Goal: Contribute content: Contribute content

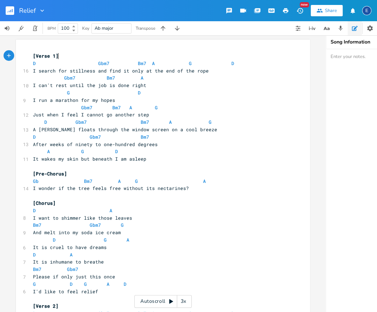
click at [37, 63] on span "D Gbm7 Bm7 A G D" at bounding box center [133, 63] width 201 height 6
click at [34, 63] on span "D" at bounding box center [34, 63] width 3 height 7
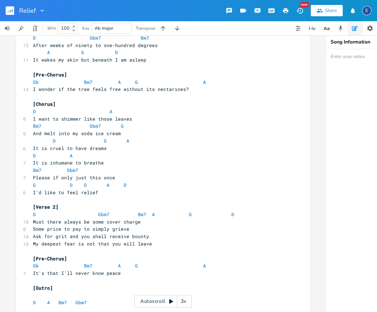
scroll to position [174, 0]
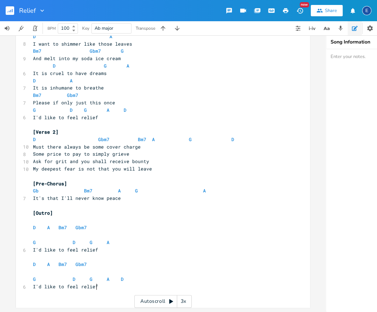
click at [111, 285] on pre "I'd like to feel relief" at bounding box center [160, 286] width 256 height 7
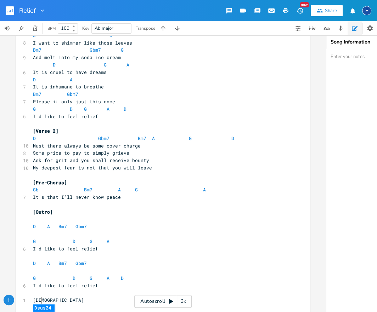
scroll to position [0, 12]
type textarea "Dsus7"
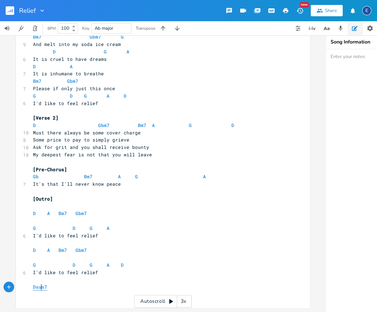
scroll to position [0, 0]
click at [41, 289] on span "Dsus7" at bounding box center [40, 287] width 14 height 7
click at [92, 229] on span "G D G A" at bounding box center [71, 228] width 76 height 6
type textarea "OR"
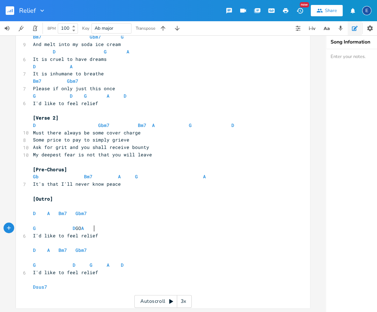
scroll to position [0, 0]
type textarea "Or"
type textarea "R Esus7"
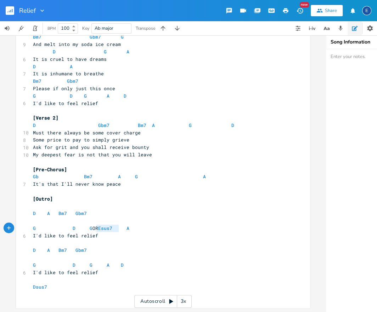
type textarea "OR Esus7"
drag, startPoint x: 118, startPoint y: 228, endPoint x: 94, endPoint y: 227, distance: 23.7
click at [94, 227] on span "G D G OR Esus7 A" at bounding box center [81, 228] width 96 height 6
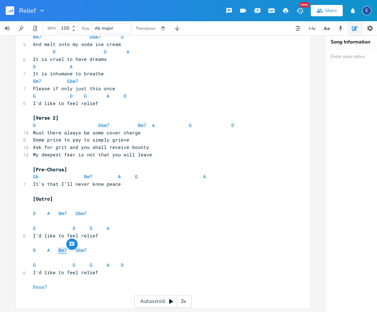
drag, startPoint x: 66, startPoint y: 252, endPoint x: 58, endPoint y: 252, distance: 7.8
click at [58, 252] on span "D A Bm7 Gbm7" at bounding box center [62, 250] width 59 height 7
type textarea "e"
type textarea "Esus7"
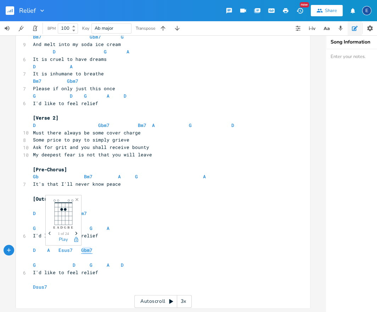
type textarea "Gbm7"
drag, startPoint x: 91, startPoint y: 252, endPoint x: 81, endPoint y: 252, distance: 10.3
click at [81, 252] on span "D A Esus7 Gbm7" at bounding box center [65, 250] width 65 height 7
click at [120, 253] on pre "D A Esus7 Gbm7" at bounding box center [160, 250] width 256 height 7
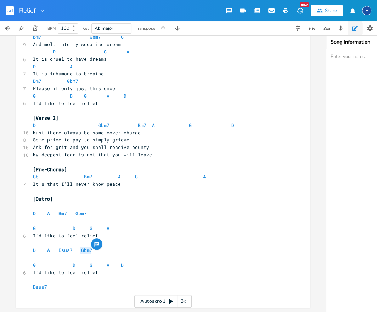
scroll to position [0, 0]
click at [89, 250] on span "Gbm7" at bounding box center [86, 250] width 11 height 7
click at [65, 290] on pre "Dsus7" at bounding box center [160, 287] width 256 height 7
type textarea "Dsus7"
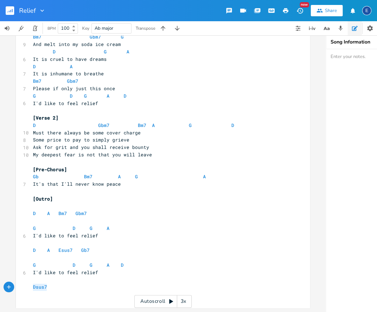
drag, startPoint x: 60, startPoint y: 288, endPoint x: 16, endPoint y: 285, distance: 44.0
click at [16, 285] on div "Dsus7 x [Verse 1] D Gbm7 Bm7 A G D 16 I search for stillness and find it only a…" at bounding box center [163, 173] width 326 height 277
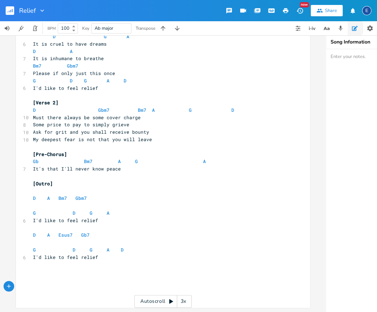
paste textarea
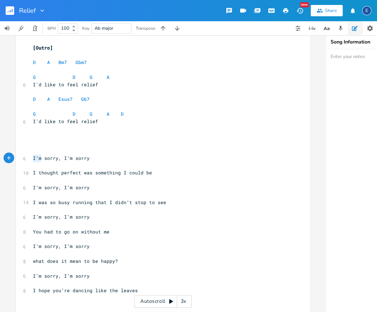
scroll to position [0, 4]
drag, startPoint x: 42, startPoint y: 158, endPoint x: 10, endPoint y: 156, distance: 31.6
click at [16, 156] on div "x [Verse 1] D Gbm7 Bm7 A G D 16 I search for stillness and find it only at the …" at bounding box center [163, 6] width 294 height 612
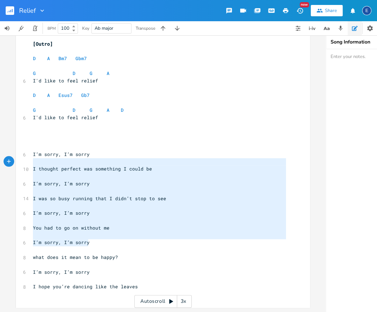
type textarea "I’m sorry, I’m sorry I thought perfect was something I could be I’m sorry, I’m …"
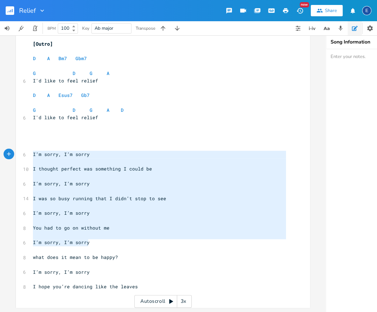
drag, startPoint x: 94, startPoint y: 242, endPoint x: 23, endPoint y: 156, distance: 111.6
click at [23, 156] on div "I’m sorry, I’m sorry I thought perfect was something I could be I’m sorry, I’m …" at bounding box center [163, 2] width 294 height 612
click at [124, 260] on pre "what does it mean to be happy?" at bounding box center [160, 257] width 256 height 7
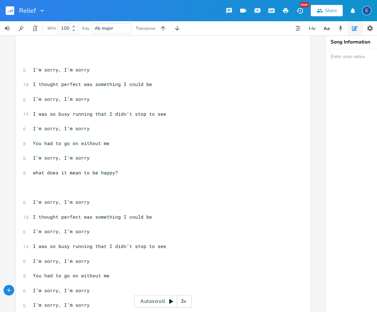
scroll to position [461, 0]
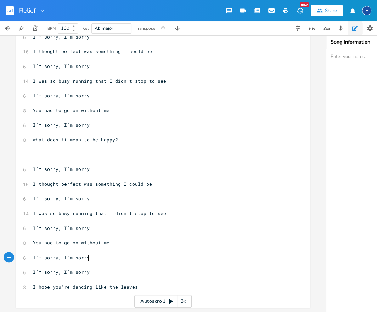
type textarea "I’m sorry, I’m sorry"
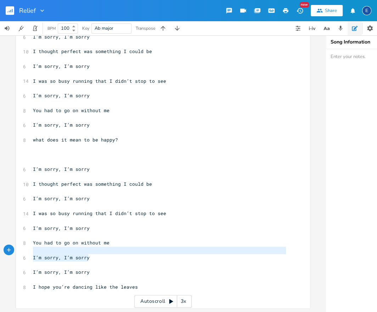
drag, startPoint x: 96, startPoint y: 258, endPoint x: -13, endPoint y: 251, distance: 108.5
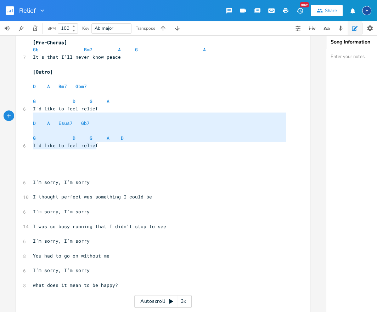
scroll to position [62, 48]
type textarea "D A Bm7 Gbm7 G D G A I'd like to feel relief D A Esus7 Gb7 G D G A D I'd like t…"
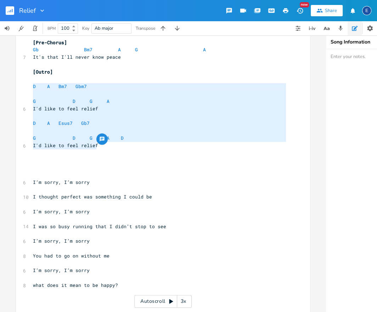
drag, startPoint x: 114, startPoint y: 146, endPoint x: 23, endPoint y: 86, distance: 108.3
click at [23, 86] on div "D A Bm7 Gbm7 G D G A I'd like to feel relief D A Esus7 Gb7 G D G A D I'd like t…" at bounding box center [163, 81] width 294 height 715
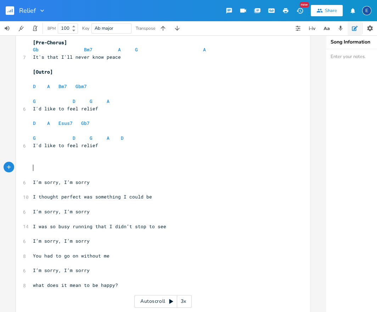
drag, startPoint x: 35, startPoint y: 165, endPoint x: 41, endPoint y: 173, distance: 9.8
click at [35, 165] on pre "​" at bounding box center [160, 167] width 256 height 7
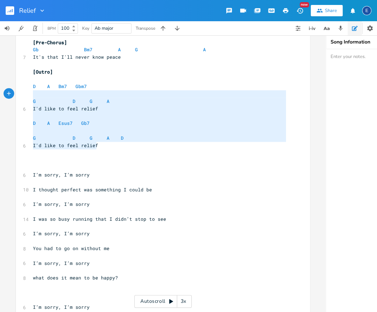
type textarea "D A Bm7 Gbm7 G D G A I'd like to feel relief D A Esus7 Gb7 G D G A D I'd like t…"
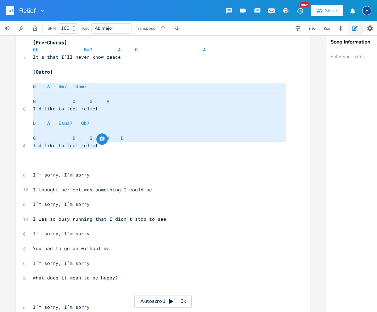
scroll to position [62, 48]
drag, startPoint x: 95, startPoint y: 145, endPoint x: 21, endPoint y: 87, distance: 94.0
click at [21, 87] on div "D A Bm7 Gbm7 G D G A I'd like to feel relief D A Esus7 Gb7 G D G A D I'd like t…" at bounding box center [163, 77] width 294 height 707
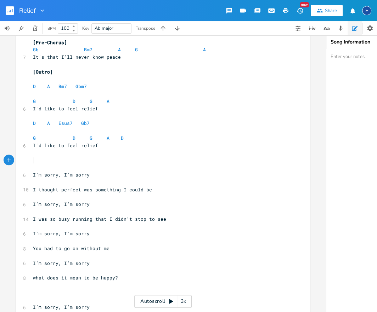
scroll to position [2, 0]
click at [97, 163] on pre "​" at bounding box center [160, 159] width 256 height 7
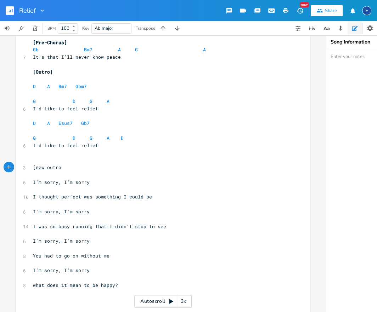
type textarea "[new outro]"
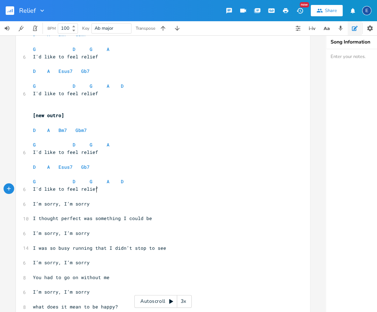
scroll to position [368, 0]
type textarea "I'd like to feel relief"
drag, startPoint x: 99, startPoint y: 152, endPoint x: 17, endPoint y: 152, distance: 81.4
click at [17, 152] on div "I'd like to feel relief x [Verse 1] D Gbm7 Bm7 A G D 16 I search for stillness …" at bounding box center [163, 66] width 294 height 788
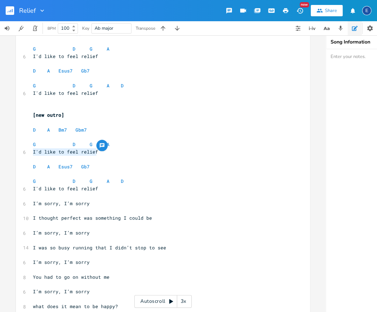
scroll to position [2, 0]
type textarea "I'd like to feel relief"
drag, startPoint x: 101, startPoint y: 189, endPoint x: 24, endPoint y: 186, distance: 76.5
click at [32, 186] on div "6 I'd like to feel relief" at bounding box center [160, 188] width 256 height 7
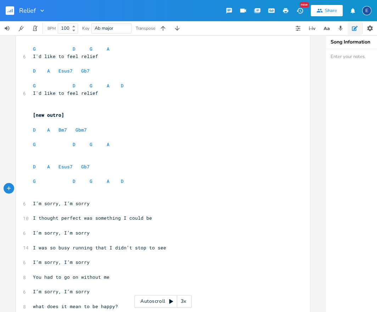
scroll to position [416, 0]
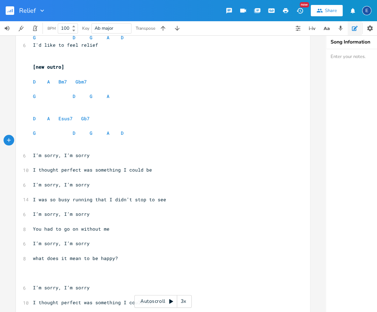
click at [128, 134] on pre "G D G A D" at bounding box center [160, 133] width 256 height 7
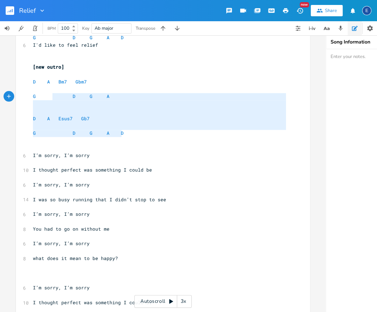
type textarea "D A Bm7 Gbm7 G D G A D A Esus7 Gb7 G D G A D"
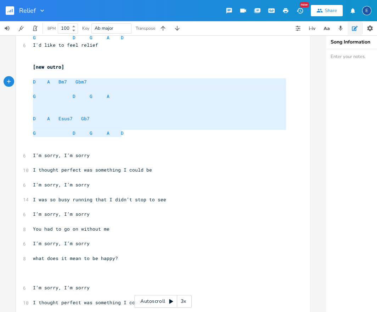
drag, startPoint x: 130, startPoint y: 136, endPoint x: 27, endPoint y: 80, distance: 116.8
click at [27, 80] on div "D A Bm7 Gbm7 G D G A D A Esus7 Gb7 G D G A D x [Verse 1] D Gbm7 Bm7 A G D 16 I …" at bounding box center [163, 18] width 294 height 788
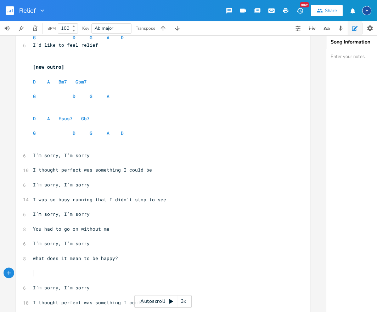
click at [39, 273] on pre "​" at bounding box center [160, 273] width 256 height 7
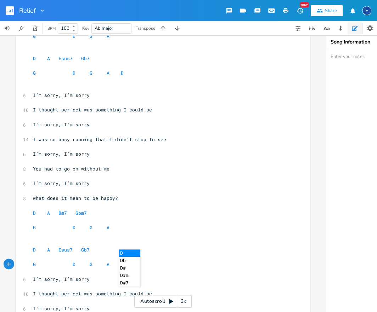
scroll to position [477, 0]
click at [71, 234] on pre "​" at bounding box center [160, 234] width 256 height 7
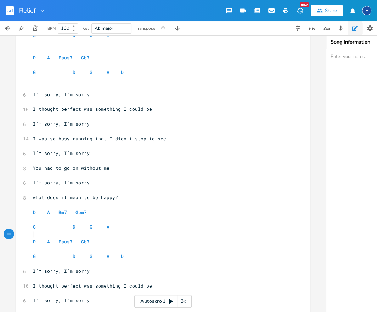
click at [42, 233] on pre "​" at bounding box center [160, 234] width 256 height 7
type textarea "."
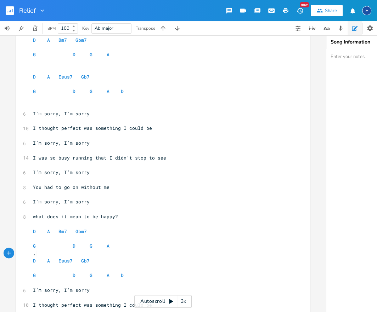
scroll to position [2, 0]
click at [42, 64] on pre "​" at bounding box center [160, 61] width 256 height 7
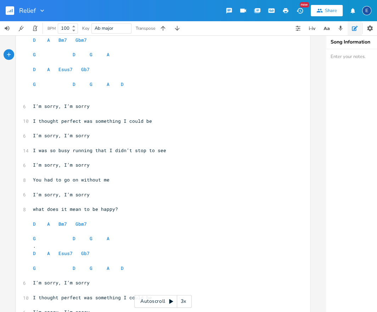
scroll to position [0, 0]
click at [38, 65] on pre "​" at bounding box center [159, 61] width 256 height 7
type textarea "."
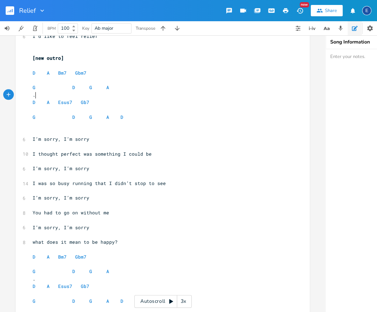
scroll to position [424, 0]
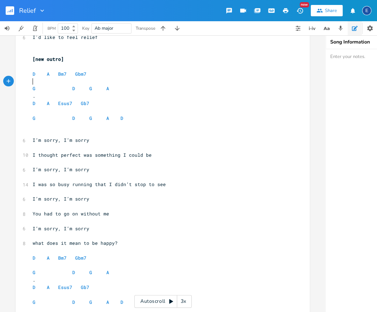
click at [128, 80] on pre "​" at bounding box center [159, 81] width 256 height 7
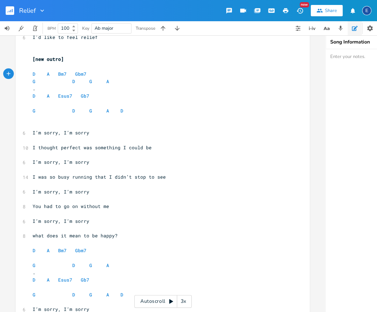
click at [91, 102] on pre "​" at bounding box center [159, 103] width 256 height 7
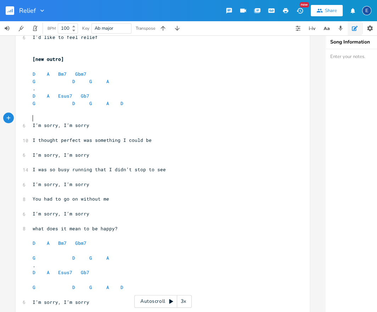
click at [67, 115] on pre "​" at bounding box center [159, 118] width 256 height 7
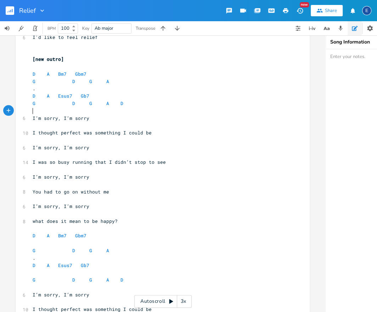
click at [68, 239] on pre "D A Bm7 Gbm7" at bounding box center [159, 235] width 256 height 7
click at [58, 243] on pre "​" at bounding box center [159, 243] width 256 height 7
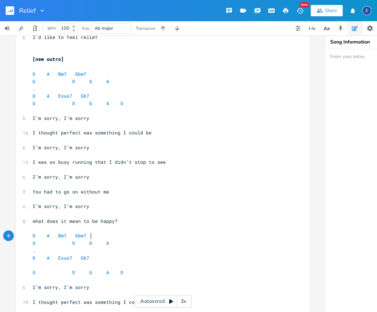
click at [51, 267] on pre "​" at bounding box center [159, 265] width 256 height 7
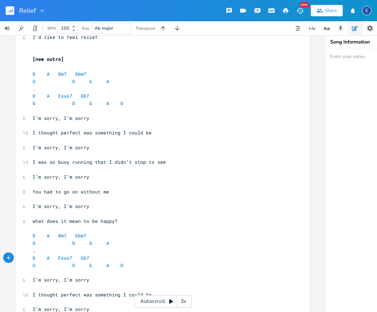
scroll to position [443, 0]
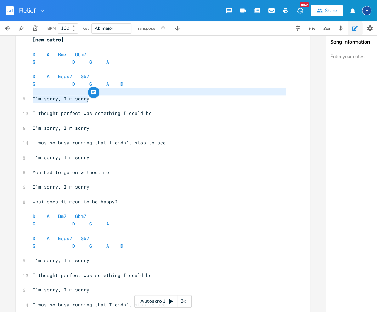
type textarea "I’m sorry, I’m sorry"
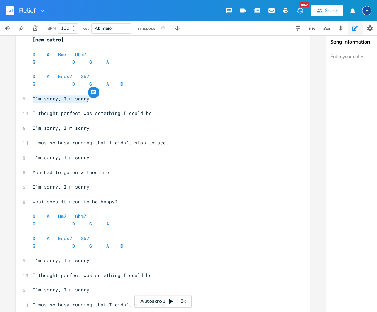
scroll to position [2, 46]
drag, startPoint x: 97, startPoint y: 100, endPoint x: 17, endPoint y: 97, distance: 80.4
type textarea "I’m sorry, I’m sorry"
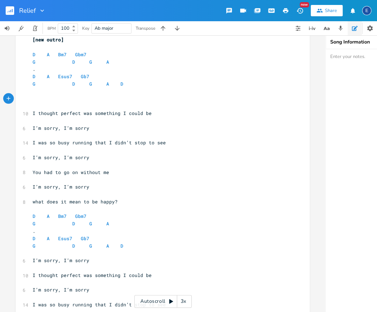
scroll to position [2, 46]
drag, startPoint x: 92, startPoint y: 129, endPoint x: 17, endPoint y: 129, distance: 74.7
type textarea "I’m sorry, I’m sorry"
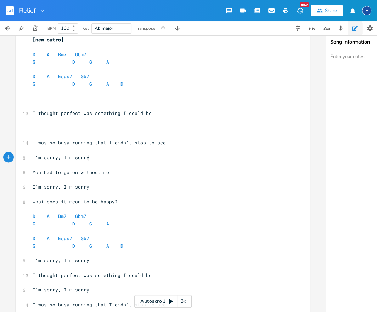
scroll to position [8, 46]
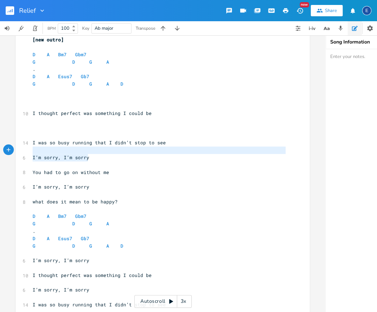
drag, startPoint x: 111, startPoint y: 156, endPoint x: -23, endPoint y: 147, distance: 134.5
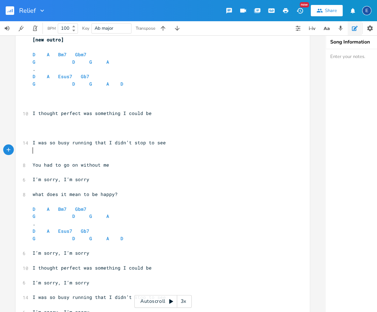
scroll to position [2, 0]
type textarea "I’m sorry, I’m sorry"
drag, startPoint x: 100, startPoint y: 182, endPoint x: 13, endPoint y: 181, distance: 87.5
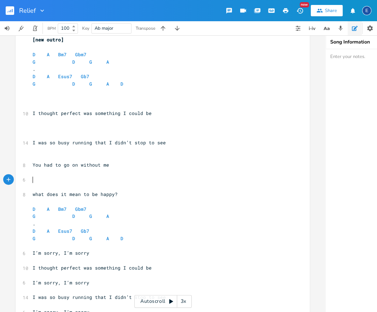
scroll to position [2, 0]
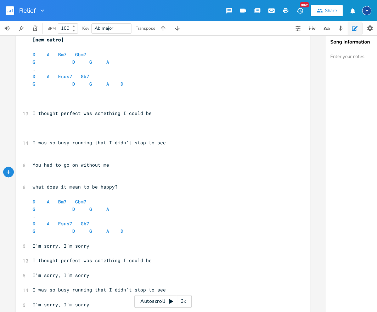
click at [45, 133] on pre "​" at bounding box center [159, 135] width 256 height 7
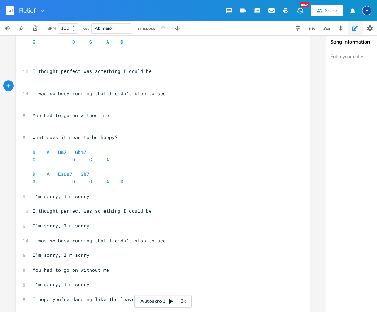
scroll to position [486, 0]
type textarea "I’m sorry, I’m sorry"
drag, startPoint x: 102, startPoint y: 198, endPoint x: 29, endPoint y: 195, distance: 72.6
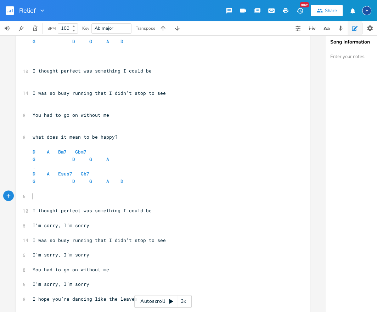
scroll to position [2, 0]
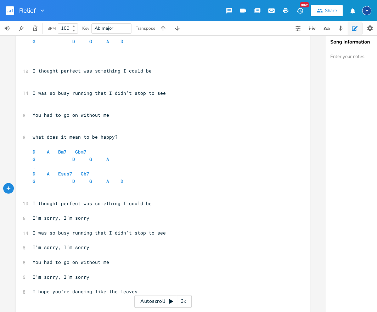
type textarea "I’m sorry, I’m sorry"
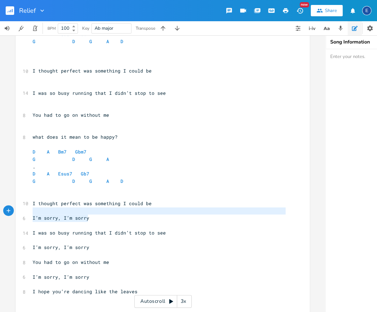
drag, startPoint x: 103, startPoint y: 220, endPoint x: 3, endPoint y: 208, distance: 100.9
click at [3, 208] on div "I’m sorry, I’m sorry x [Verse 1] D Gbm7 Bm7 A G D 16 I search for stillness and…" at bounding box center [163, 173] width 326 height 277
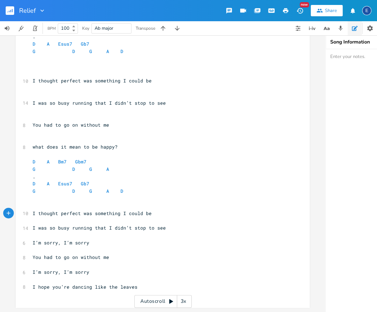
scroll to position [2, 0]
type textarea "I’m sorry, I’m sorry"
drag, startPoint x: 99, startPoint y: 245, endPoint x: 24, endPoint y: 241, distance: 75.5
click at [31, 241] on div "6 I’m sorry, I’m sorry" at bounding box center [159, 242] width 256 height 7
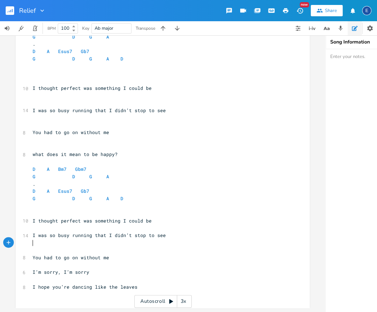
scroll to position [461, 0]
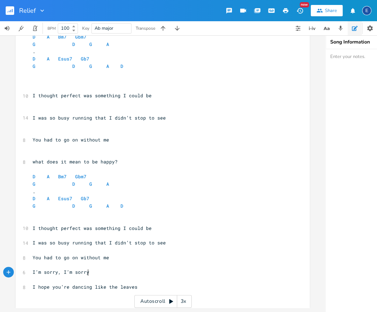
type textarea "I’m sorry, I’m sorry"
drag, startPoint x: 93, startPoint y: 275, endPoint x: 8, endPoint y: 270, distance: 85.4
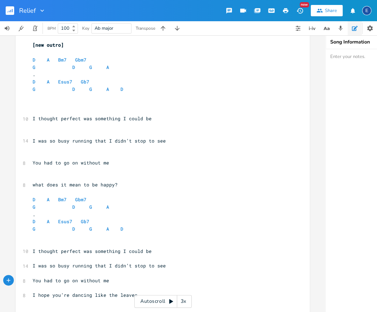
scroll to position [428, 0]
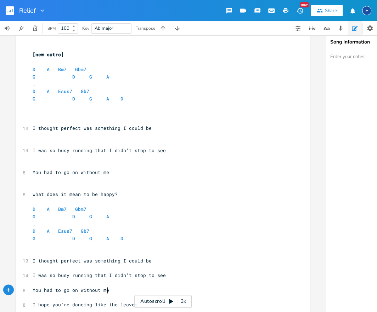
click at [113, 138] on pre "​" at bounding box center [159, 135] width 256 height 7
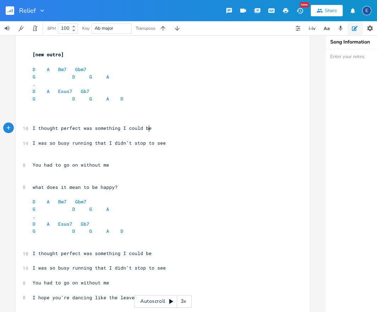
click at [106, 154] on pre "​" at bounding box center [159, 150] width 256 height 7
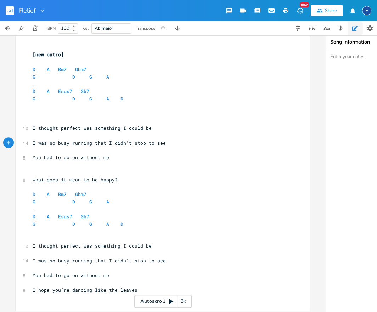
click at [104, 171] on pre "​" at bounding box center [159, 172] width 256 height 7
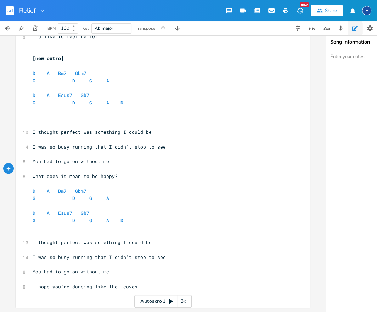
scroll to position [424, 0]
click at [107, 117] on pre "​" at bounding box center [159, 117] width 256 height 7
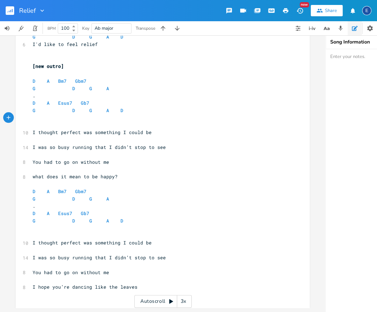
click at [87, 234] on pre "​" at bounding box center [159, 235] width 256 height 7
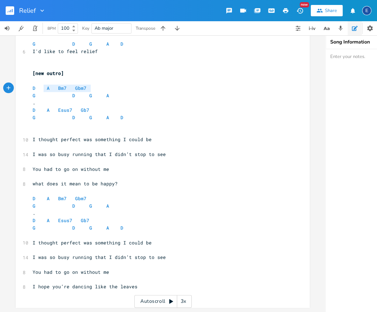
type textarea "D A Bm7 Gbm7"
drag, startPoint x: 106, startPoint y: 85, endPoint x: 21, endPoint y: 85, distance: 85.7
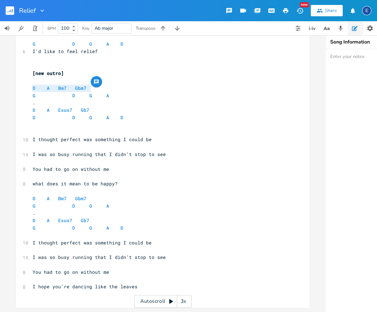
click at [39, 133] on pre "​" at bounding box center [159, 132] width 256 height 7
paste textarea "A"
click at [111, 95] on pre "G D G A" at bounding box center [159, 95] width 256 height 7
type textarea "G D G A"
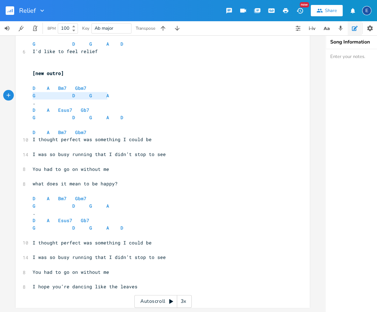
drag, startPoint x: 80, startPoint y: 97, endPoint x: 9, endPoint y: 96, distance: 70.8
click at [9, 96] on div "G D G A x [Verse 1] D Gbm7 Bm7 A G D 16 I search for stillness and find it only…" at bounding box center [163, 173] width 326 height 277
click at [71, 144] on pre "​" at bounding box center [159, 146] width 256 height 7
paste textarea
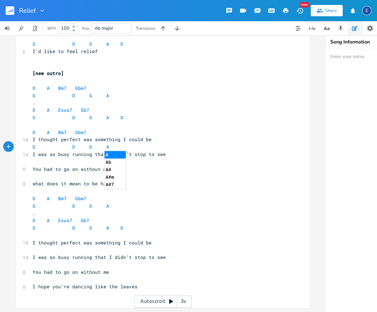
click at [67, 104] on pre "." at bounding box center [159, 102] width 256 height 7
type textarea "D A Esus7 Gb7"
drag, startPoint x: 96, startPoint y: 110, endPoint x: 24, endPoint y: 110, distance: 71.5
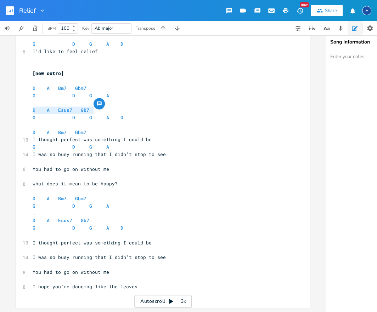
click at [64, 162] on pre "​" at bounding box center [159, 161] width 256 height 7
paste textarea "D"
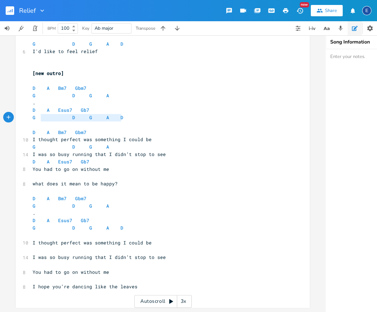
type textarea "G D G A D"
drag, startPoint x: 126, startPoint y: 119, endPoint x: 29, endPoint y: 119, distance: 97.4
click at [42, 175] on pre "​" at bounding box center [159, 176] width 256 height 7
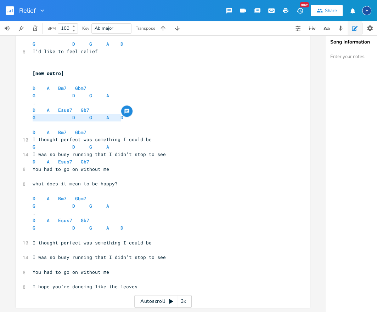
scroll to position [2, 0]
paste textarea "D"
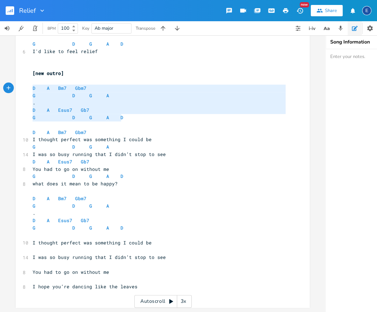
type textarea "D A Bm7 Gbm7 G D G A . D A Esus7 Gb7 G D G A D"
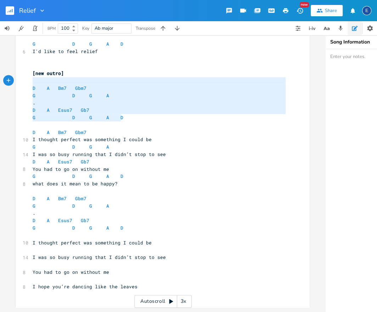
drag, startPoint x: 135, startPoint y: 119, endPoint x: -3, endPoint y: 83, distance: 142.5
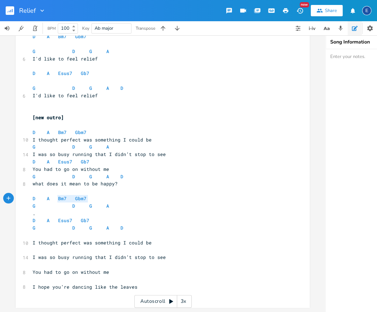
scroll to position [0, 52]
type textarea "D A Bm7 Gbm7"
drag, startPoint x: 62, startPoint y: 199, endPoint x: 23, endPoint y: 197, distance: 39.4
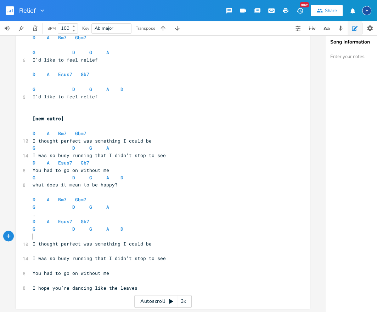
scroll to position [0, 0]
click at [57, 239] on pre "​" at bounding box center [159, 236] width 256 height 7
paste textarea "A"
type textarea "G D G A"
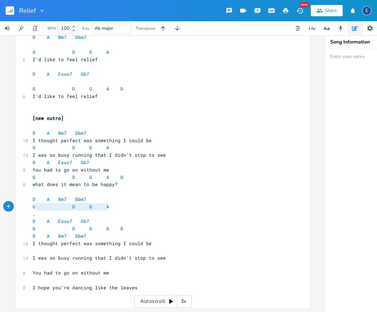
scroll to position [0, 50]
drag, startPoint x: 97, startPoint y: 207, endPoint x: 26, endPoint y: 209, distance: 71.5
click at [38, 249] on pre "​" at bounding box center [159, 250] width 256 height 7
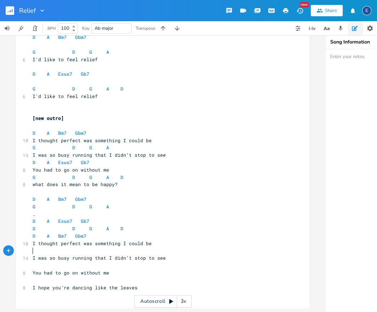
paste textarea
type textarea "D A Esus7 Gb7"
drag, startPoint x: 95, startPoint y: 223, endPoint x: 16, endPoint y: 218, distance: 78.7
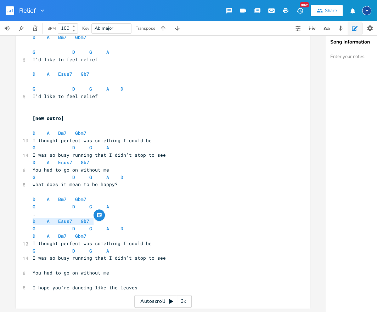
scroll to position [0, 0]
click at [47, 266] on pre "​" at bounding box center [159, 265] width 256 height 7
paste textarea "D"
click at [143, 228] on pre "G D G A D" at bounding box center [159, 228] width 256 height 7
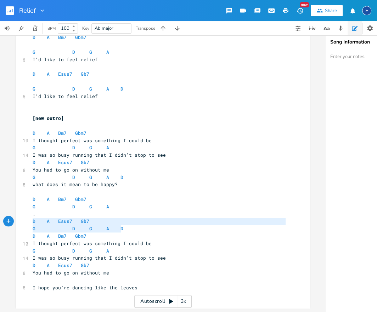
type textarea "G D G A D"
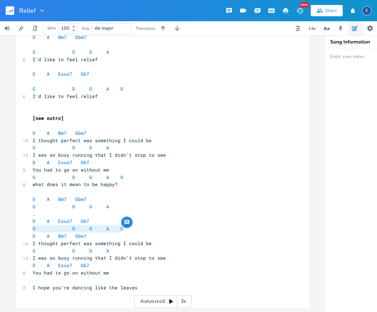
scroll to position [0, 60]
drag, startPoint x: 133, startPoint y: 229, endPoint x: 17, endPoint y: 227, distance: 115.4
click at [40, 282] on pre "​" at bounding box center [159, 280] width 256 height 7
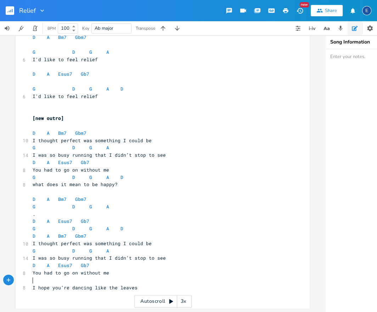
paste textarea "D"
click at [134, 228] on pre "G D G A D" at bounding box center [159, 228] width 256 height 7
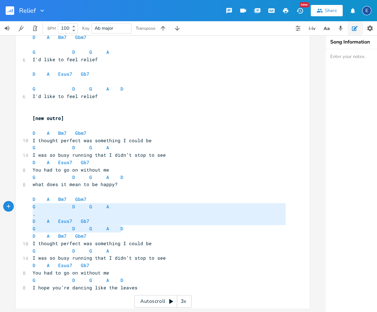
type textarea "D A Bm7 Gbm7 G D G A . D A Esus7 Gb7 G D G A D"
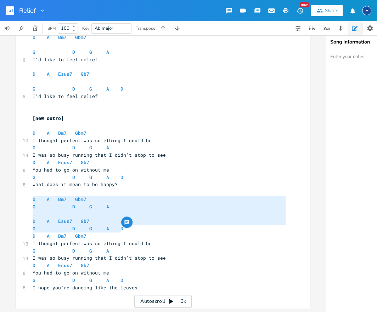
drag, startPoint x: 133, startPoint y: 228, endPoint x: 17, endPoint y: 198, distance: 120.0
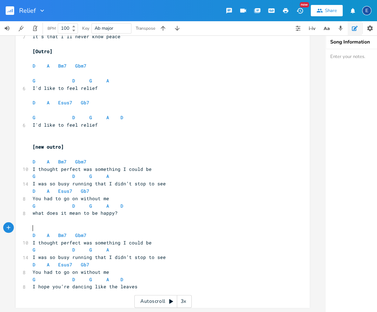
scroll to position [2, 0]
